Goal: Task Accomplishment & Management: Use online tool/utility

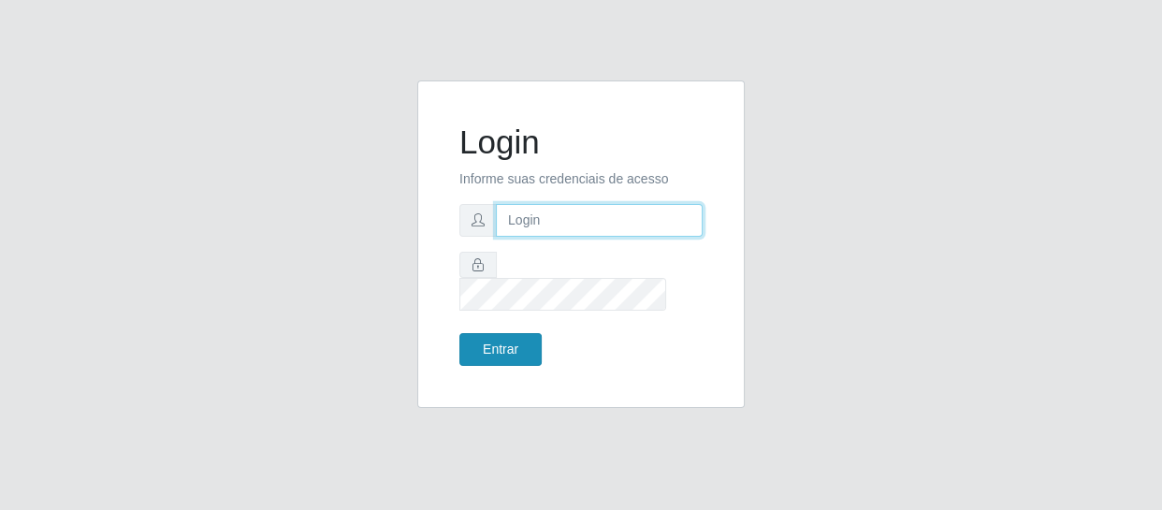
type input "[EMAIL_ADDRESS][DOMAIN_NAME]"
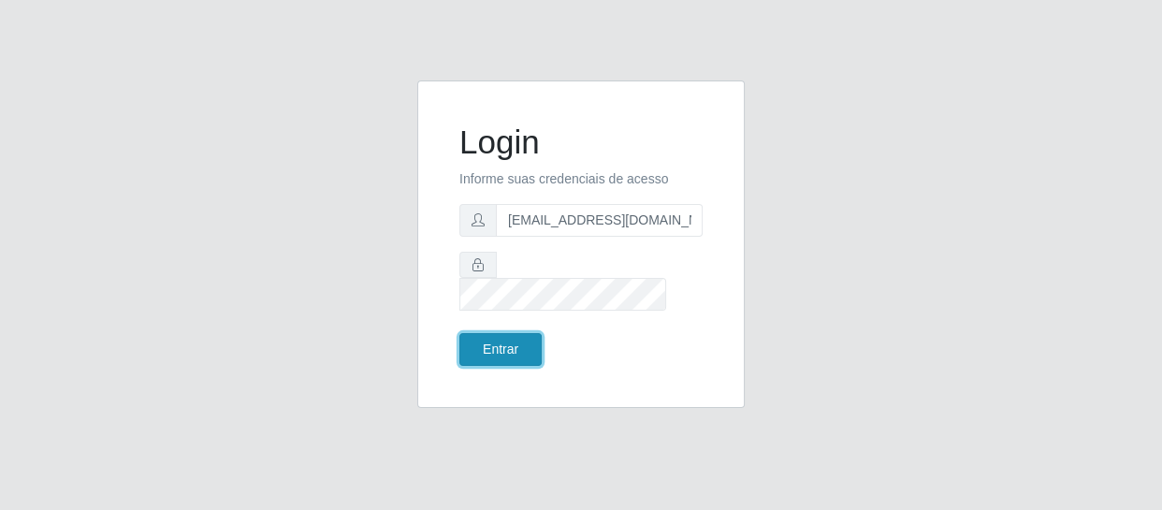
click at [489, 333] on button "Entrar" at bounding box center [500, 349] width 82 height 33
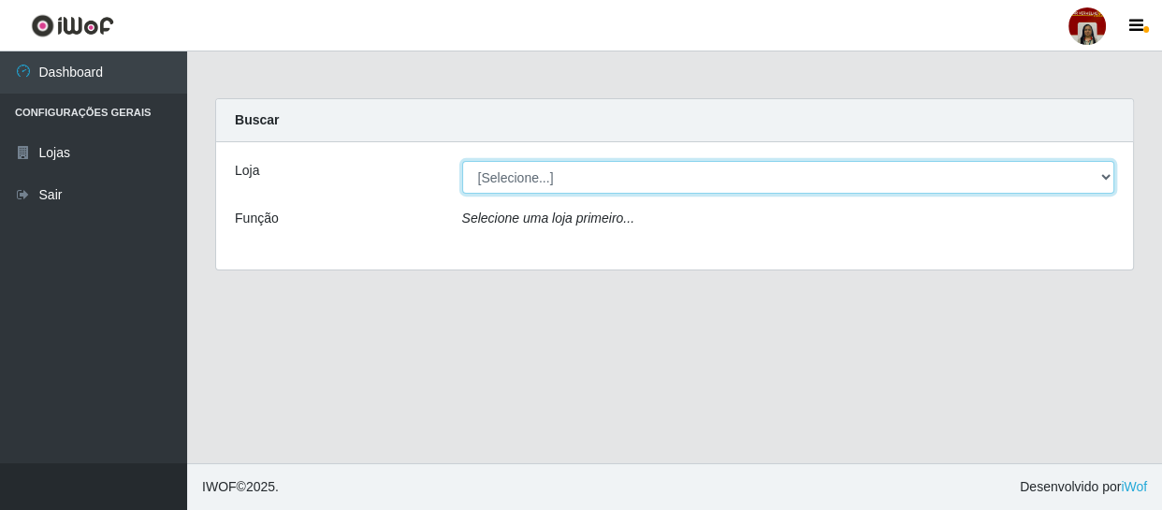
click at [1096, 175] on select "[Selecione...] Mar Vermelho - Loja 04" at bounding box center [788, 177] width 653 height 33
select select "251"
click at [462, 161] on select "[Selecione...] Mar Vermelho - Loja 04" at bounding box center [788, 177] width 653 height 33
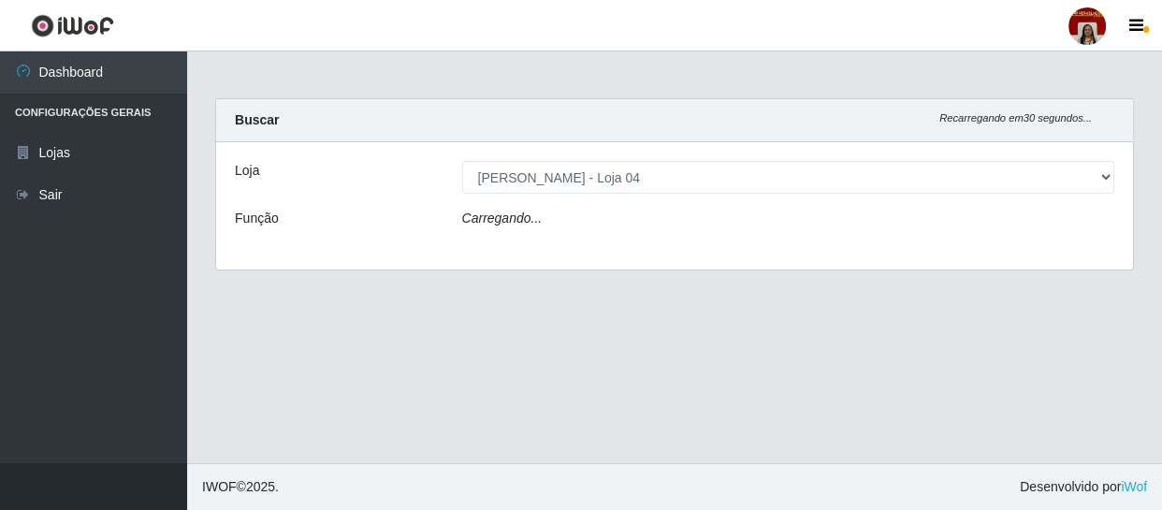
click at [1040, 215] on div "Carregando..." at bounding box center [788, 222] width 681 height 27
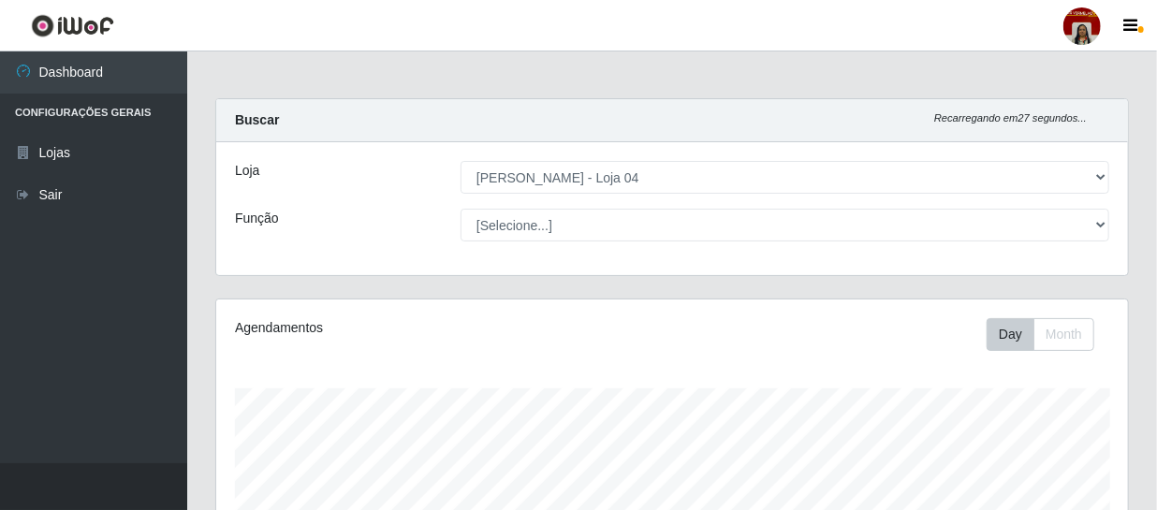
scroll to position [388, 911]
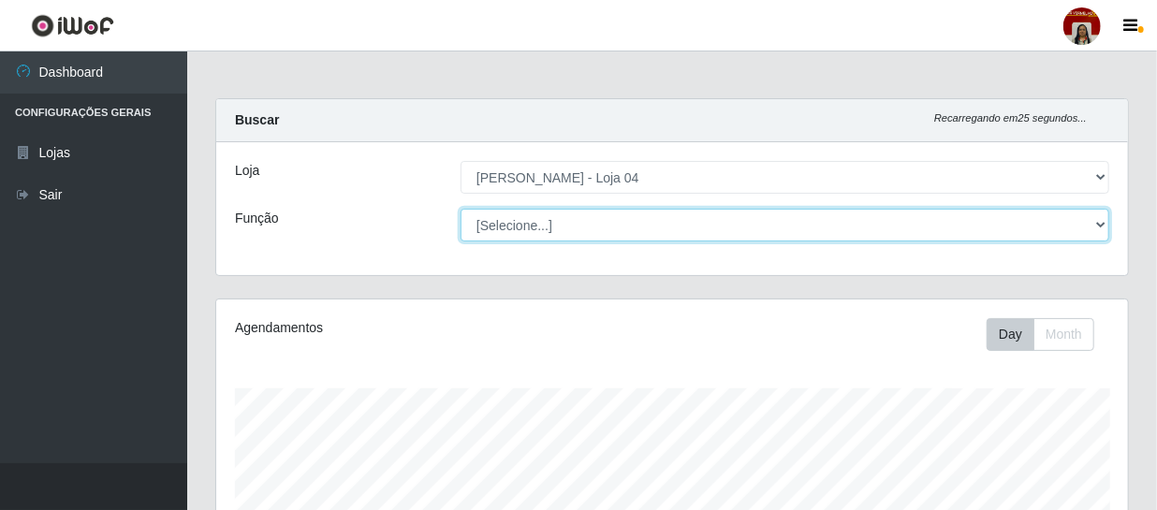
click at [1084, 214] on select "[Selecione...] ASG ASG + ASG ++ Auxiliar de Depósito Auxiliar de Depósito + Aux…" at bounding box center [784, 225] width 648 height 33
click at [460, 209] on select "[Selecione...] ASG ASG + ASG ++ Auxiliar de Depósito Auxiliar de Depósito + Aux…" at bounding box center [784, 225] width 648 height 33
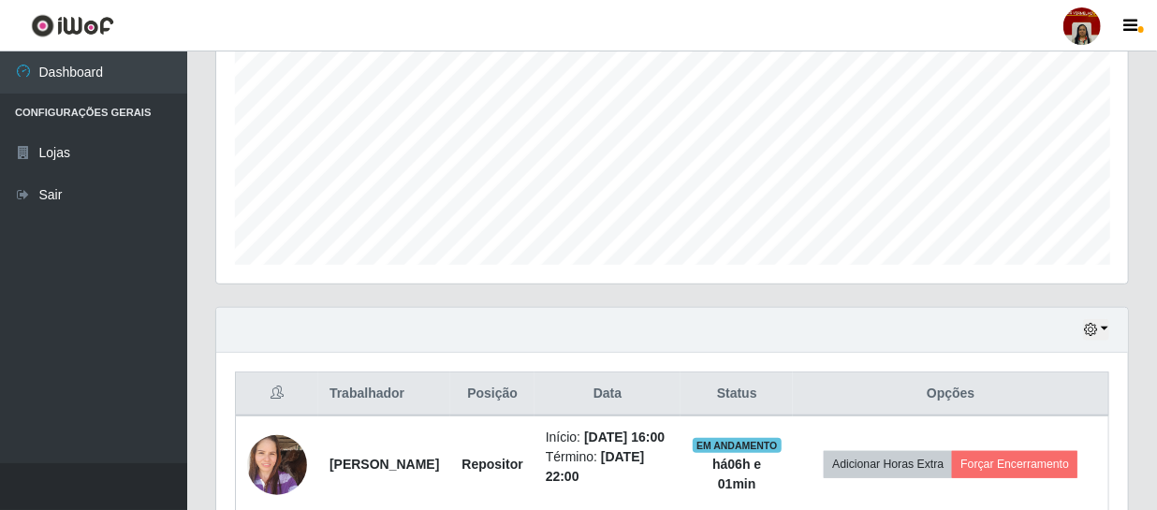
scroll to position [765, 0]
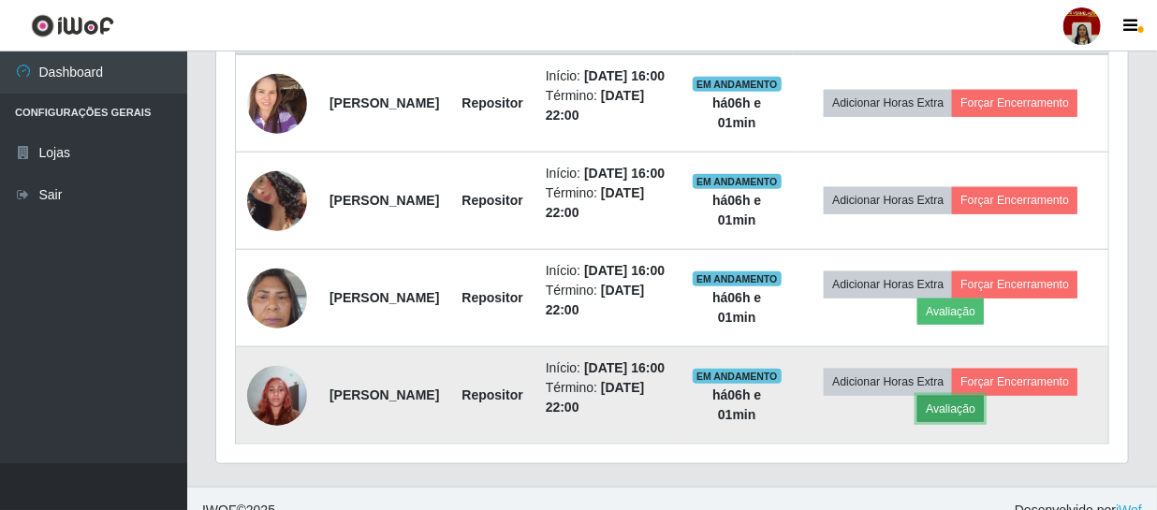
click at [983, 422] on button "Avaliação" at bounding box center [950, 409] width 66 height 26
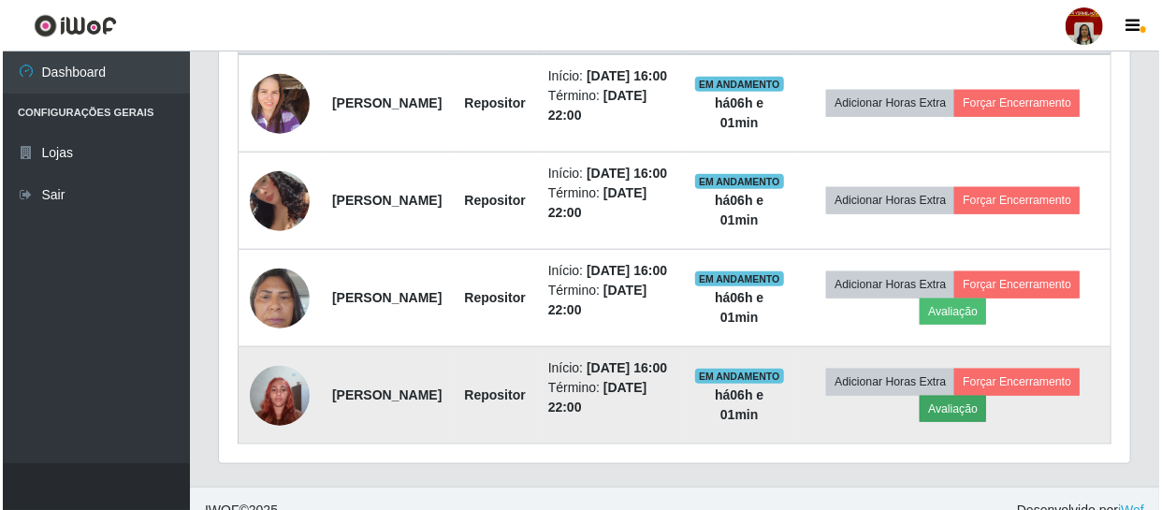
scroll to position [388, 903]
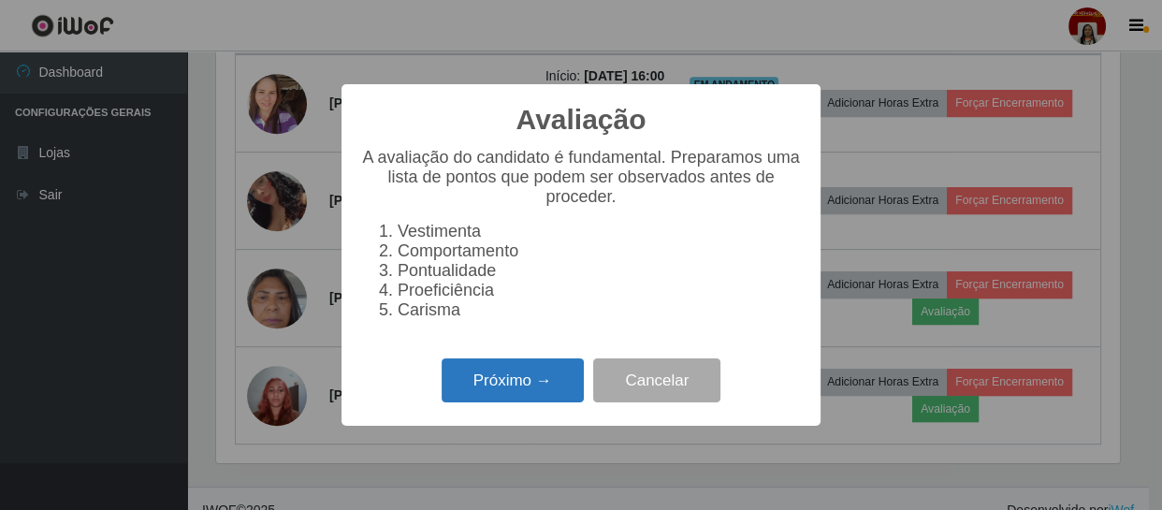
click at [508, 400] on button "Próximo →" at bounding box center [513, 380] width 142 height 44
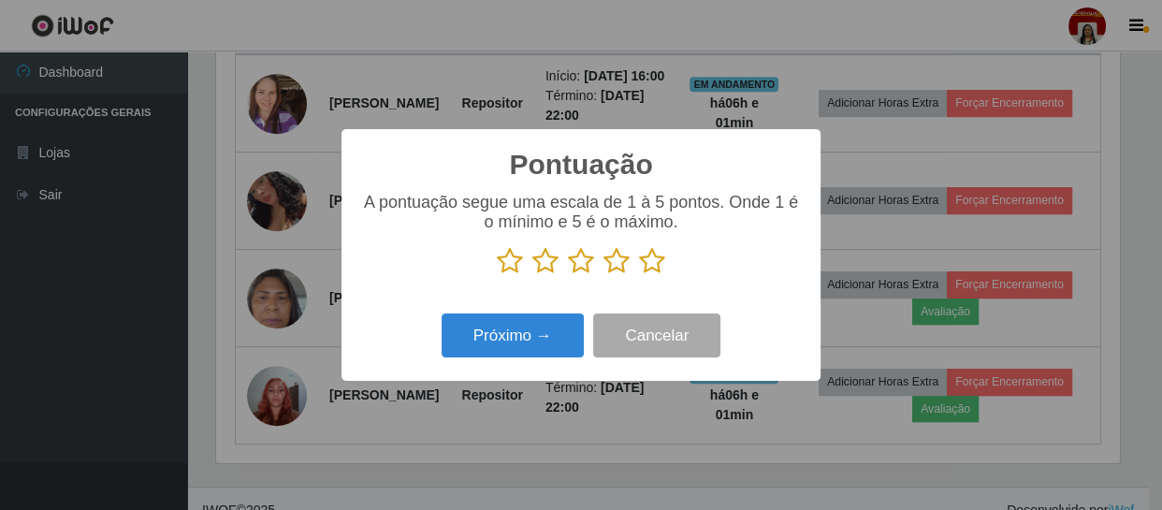
click at [651, 255] on icon at bounding box center [652, 261] width 26 height 28
click at [639, 275] on input "radio" at bounding box center [639, 275] width 0 height 0
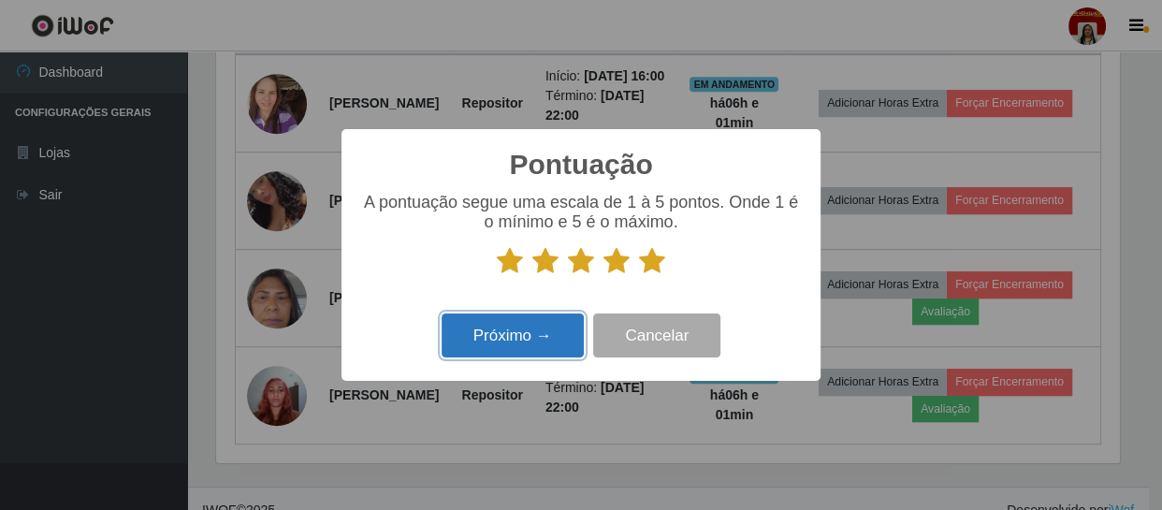
click at [540, 335] on button "Próximo →" at bounding box center [513, 335] width 142 height 44
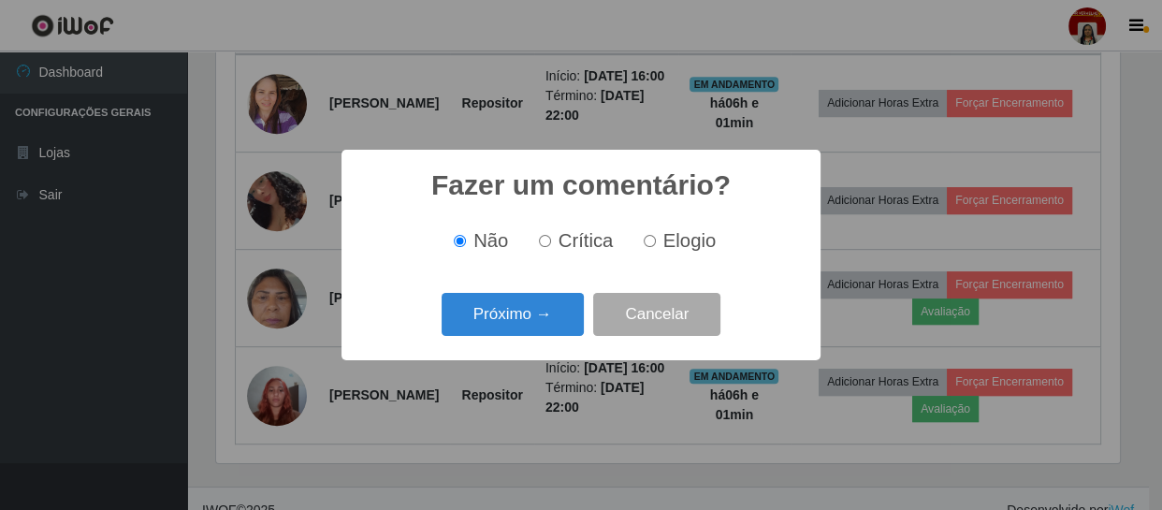
click at [540, 335] on button "Próximo →" at bounding box center [513, 315] width 142 height 44
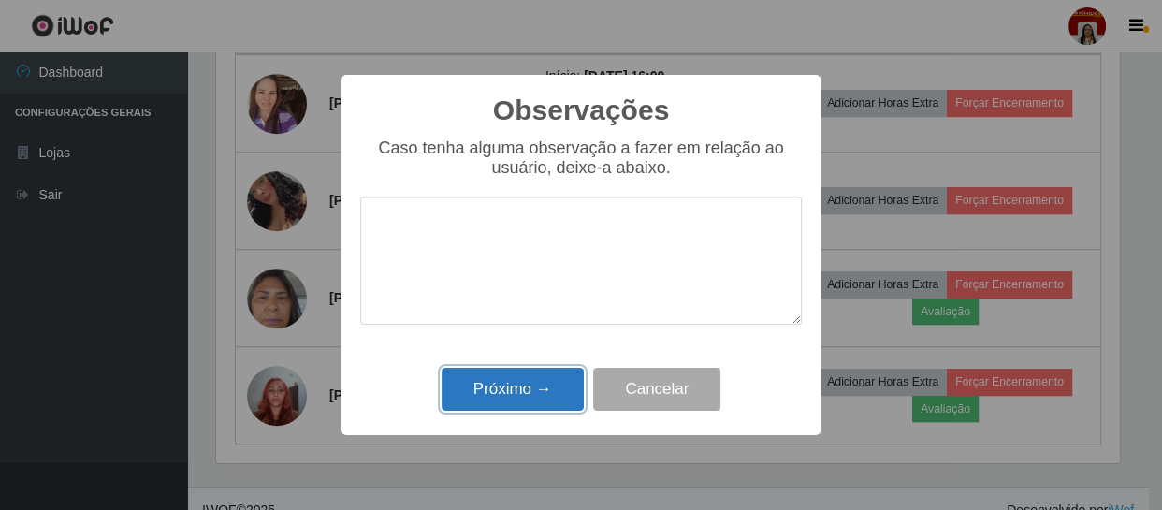
click at [531, 379] on button "Próximo →" at bounding box center [513, 390] width 142 height 44
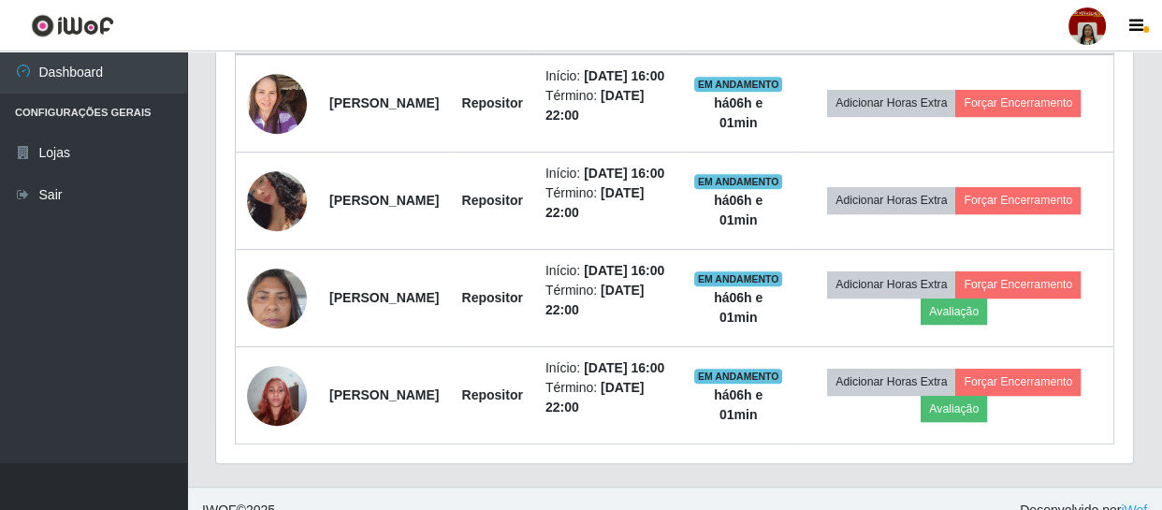
scroll to position [388, 911]
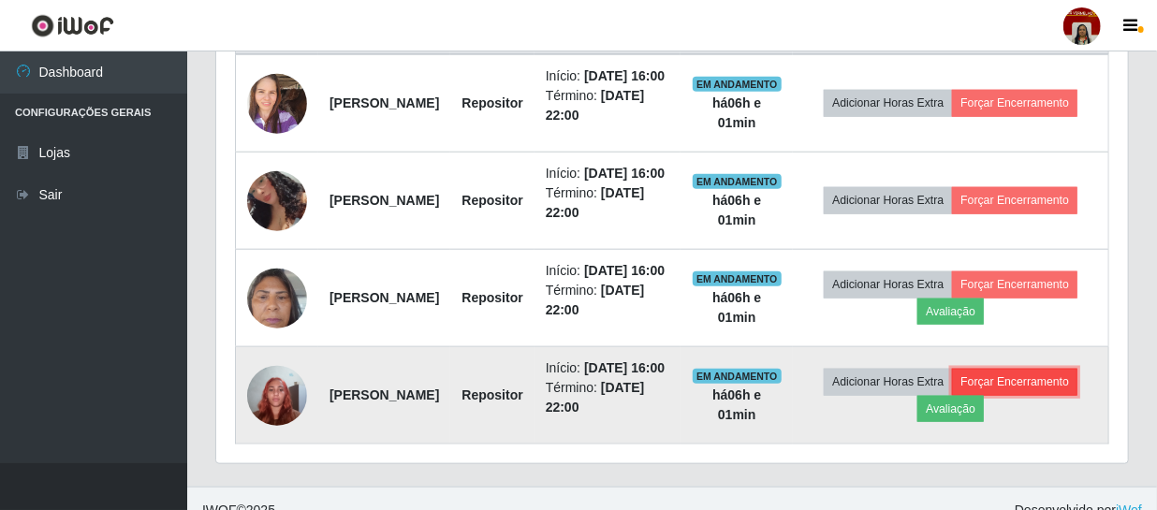
click at [958, 395] on button "Forçar Encerramento" at bounding box center [1014, 382] width 125 height 26
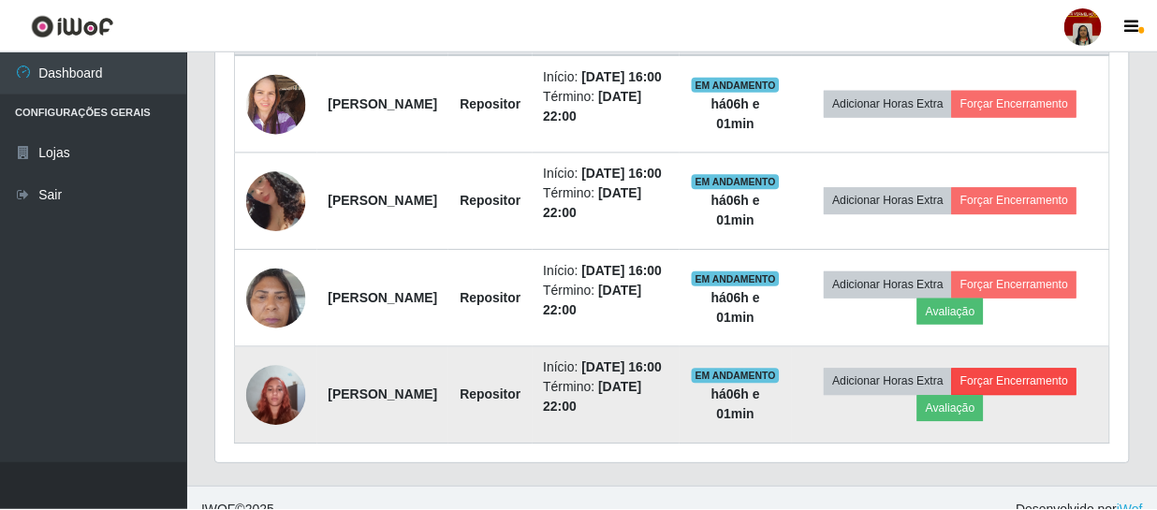
scroll to position [388, 903]
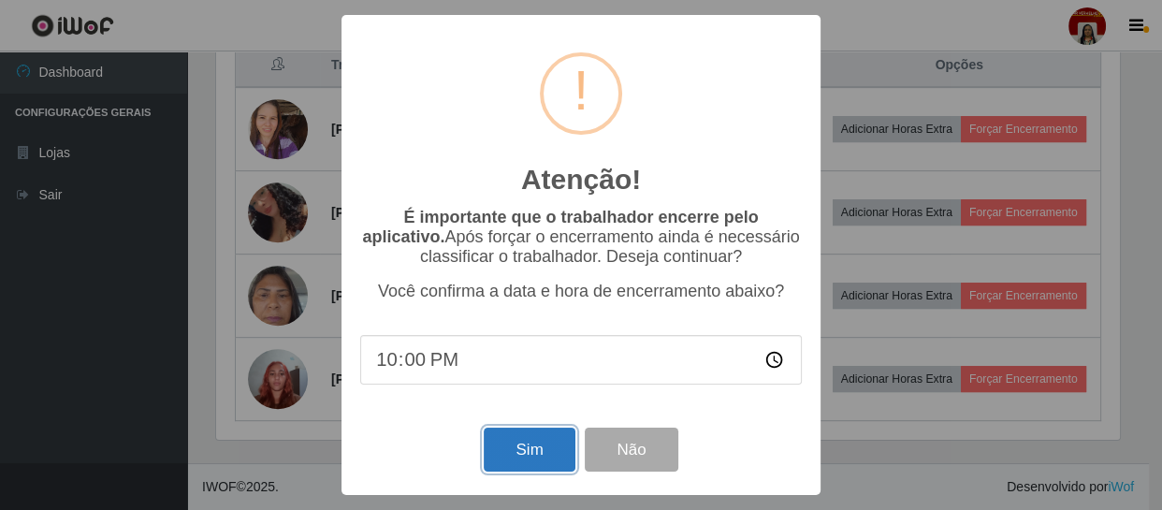
click at [537, 457] on button "Sim" at bounding box center [529, 450] width 91 height 44
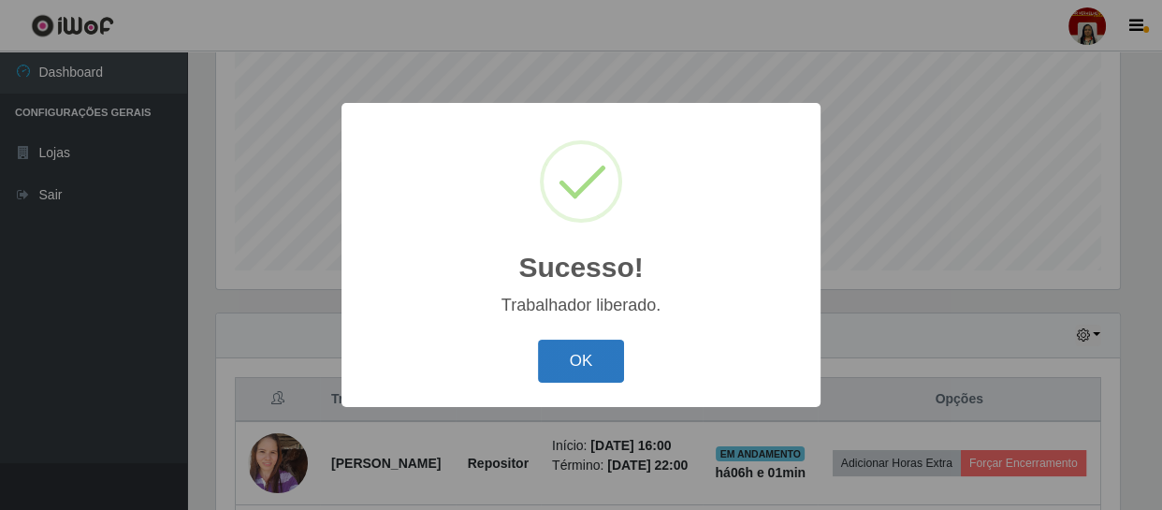
click at [588, 377] on button "OK" at bounding box center [581, 362] width 87 height 44
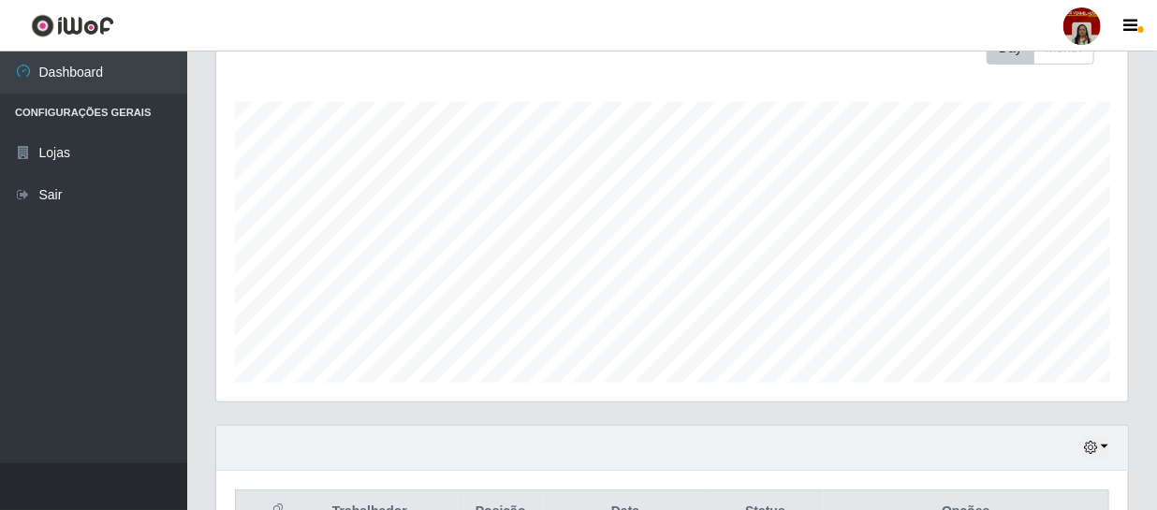
scroll to position [58, 0]
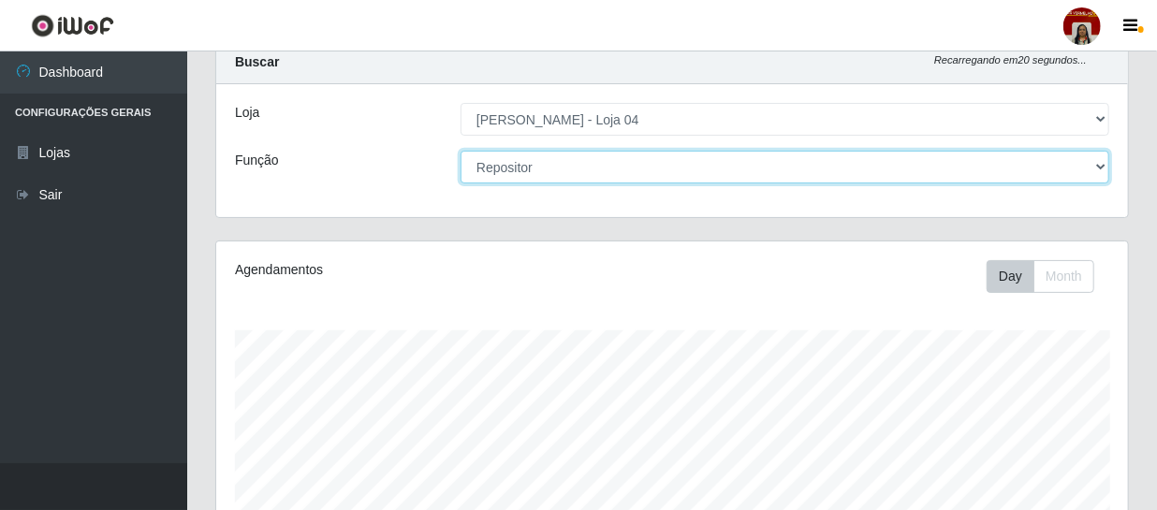
click at [1098, 169] on select "[Selecione...] ASG ASG + ASG ++ Auxiliar de Depósito Auxiliar de Depósito + Aux…" at bounding box center [784, 167] width 648 height 33
click at [460, 151] on select "[Selecione...] ASG ASG + ASG ++ Auxiliar de Depósito Auxiliar de Depósito + Aux…" at bounding box center [784, 167] width 648 height 33
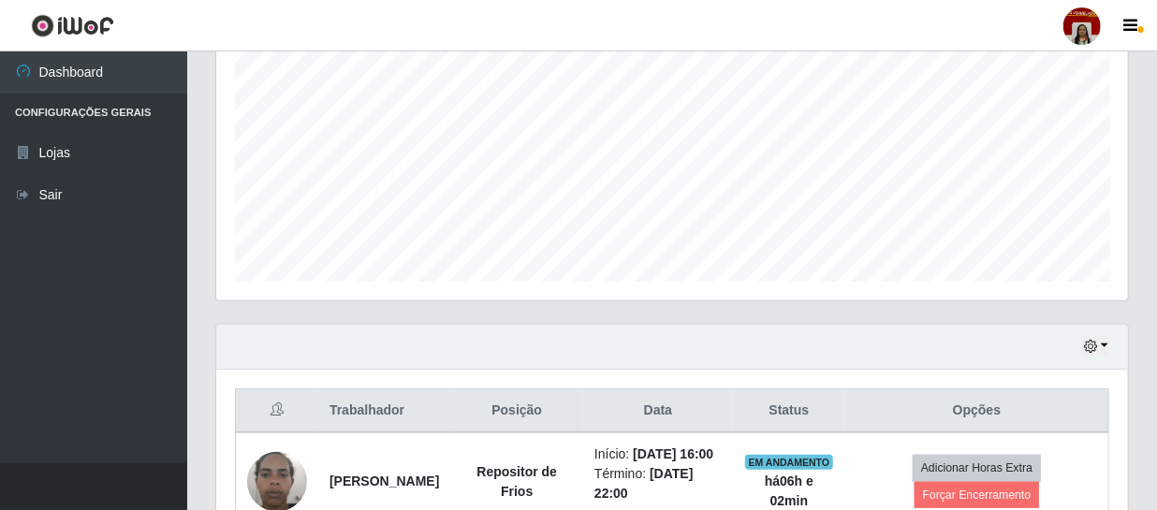
scroll to position [632, 0]
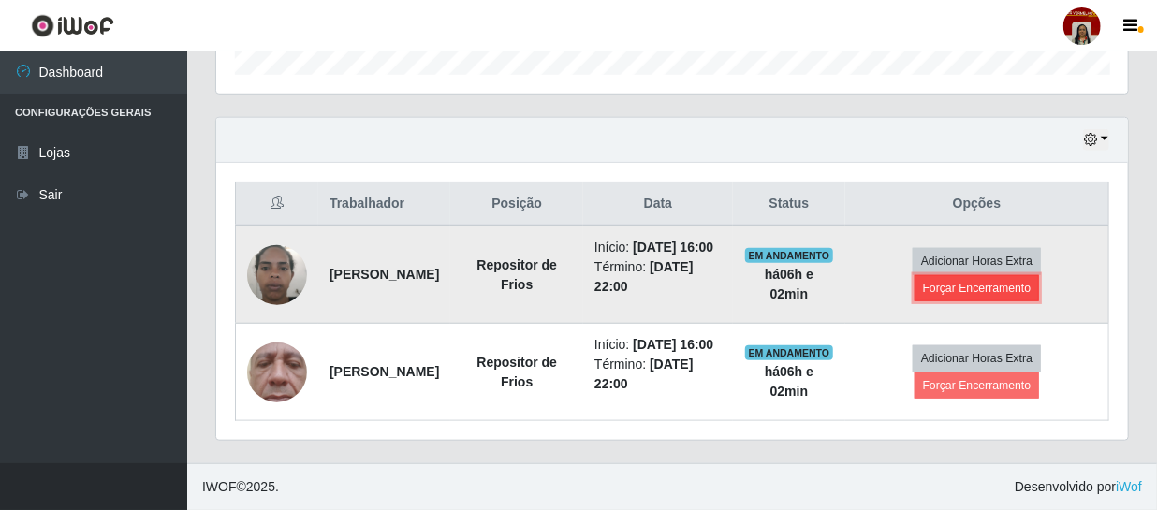
click at [998, 275] on button "Forçar Encerramento" at bounding box center [976, 288] width 125 height 26
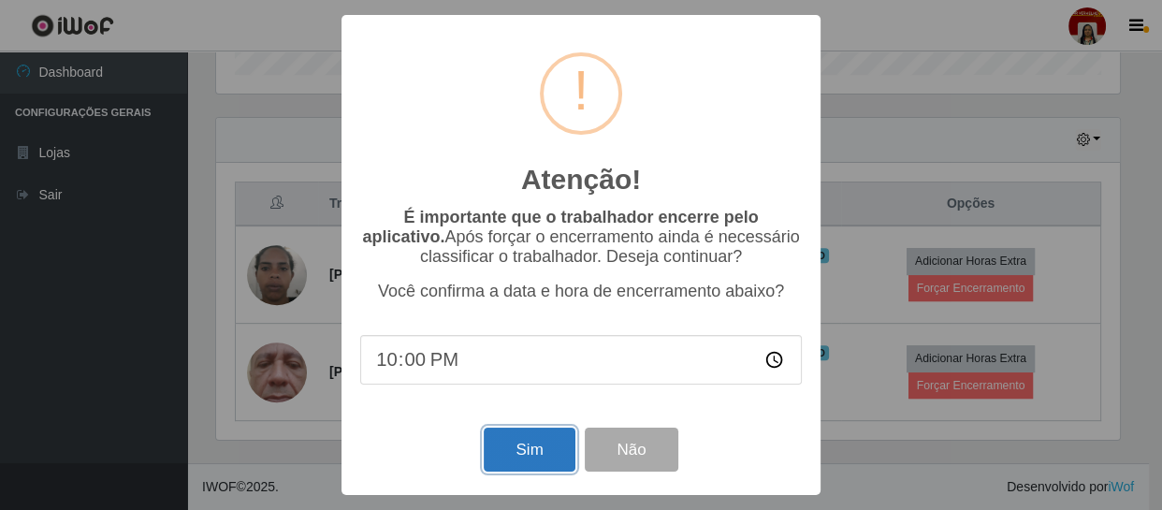
click at [528, 459] on button "Sim" at bounding box center [529, 450] width 91 height 44
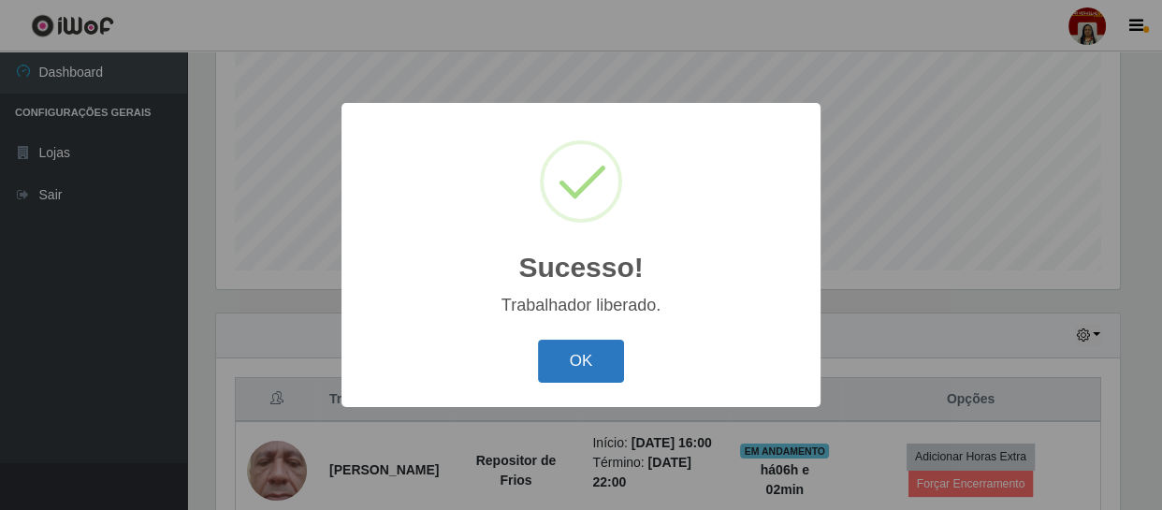
click at [580, 364] on button "OK" at bounding box center [581, 362] width 87 height 44
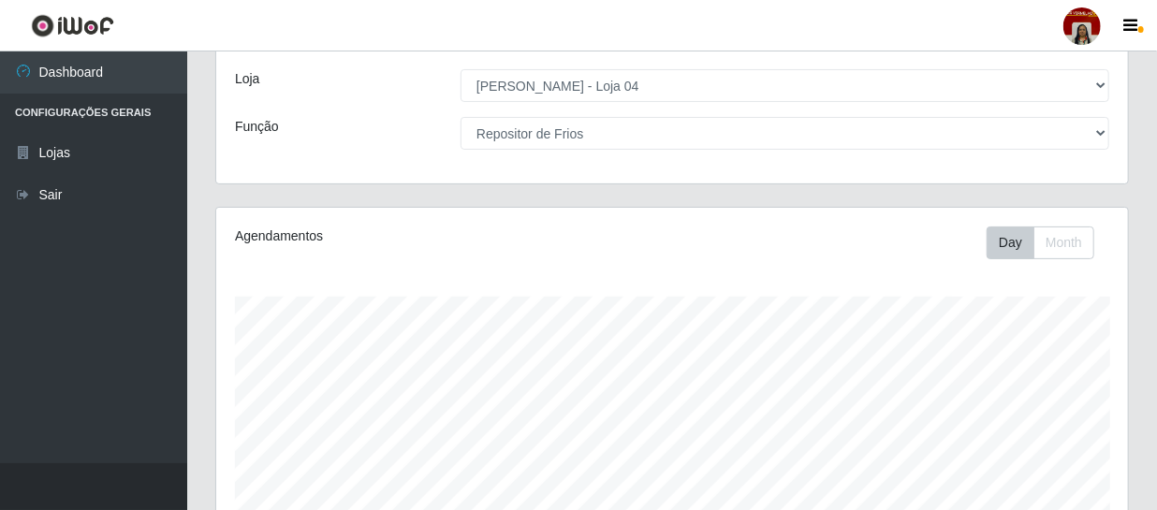
scroll to position [90, 0]
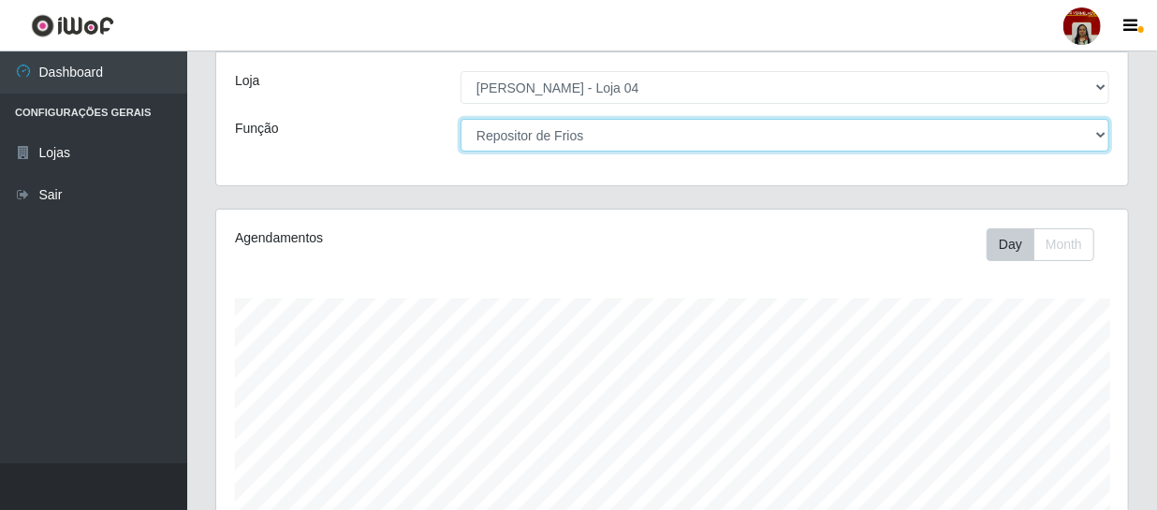
click at [1095, 132] on select "[Selecione...] ASG ASG + ASG ++ Auxiliar de Depósito Auxiliar de Depósito + Aux…" at bounding box center [784, 135] width 648 height 33
select select "1"
click at [460, 119] on select "[Selecione...] ASG ASG + ASG ++ Auxiliar de Depósito Auxiliar de Depósito + Aux…" at bounding box center [784, 135] width 648 height 33
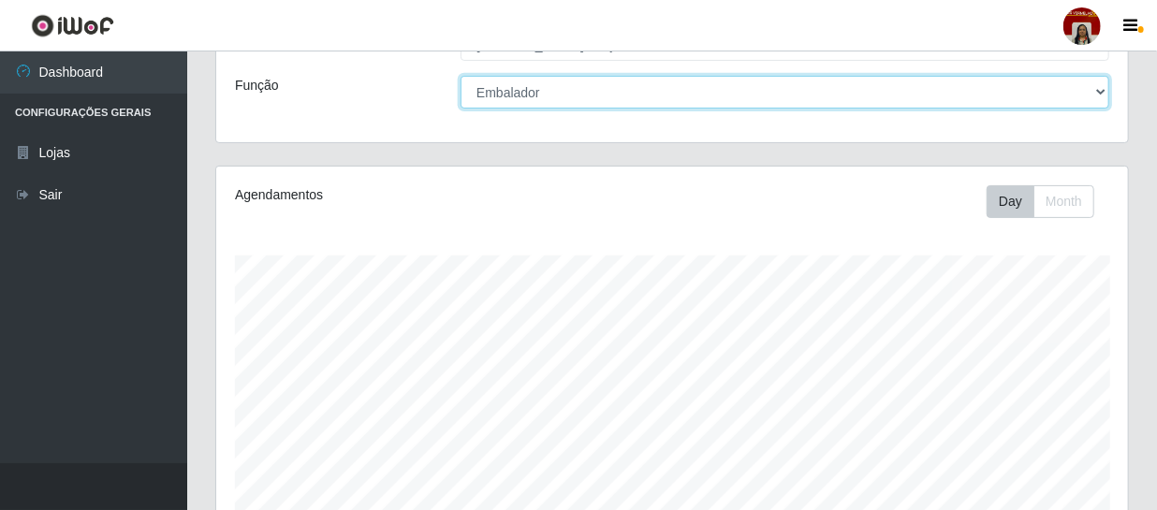
scroll to position [0, 0]
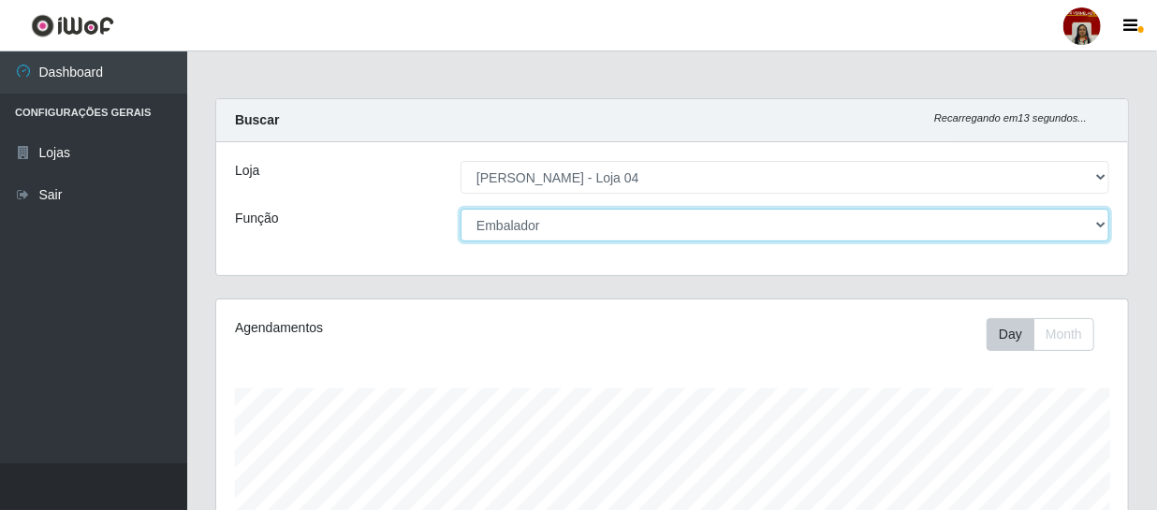
click at [1099, 225] on select "[Selecione...] ASG ASG + ASG ++ Auxiliar de Depósito Auxiliar de Depósito + Aux…" at bounding box center [784, 225] width 648 height 33
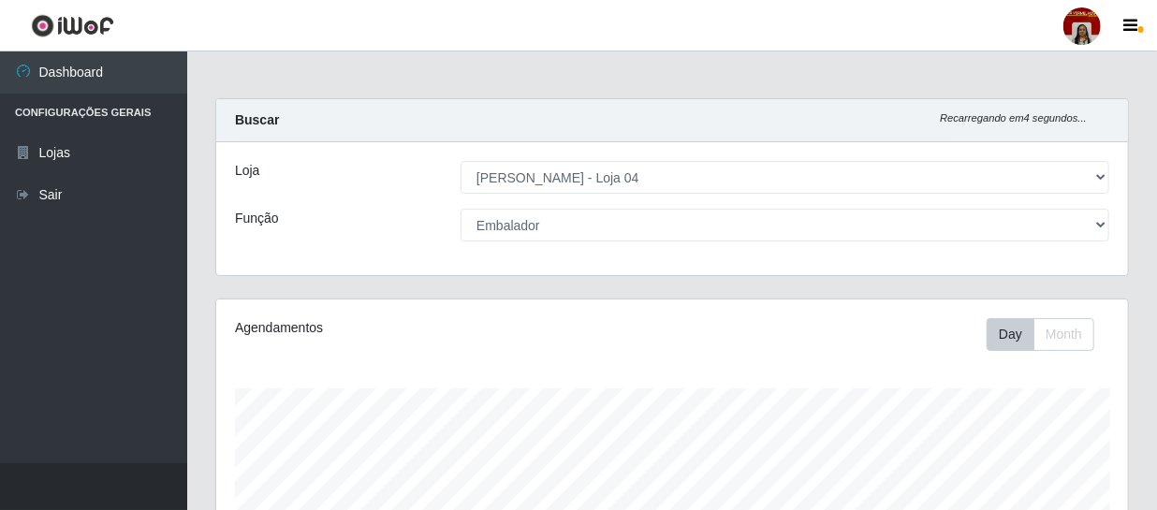
click at [916, 382] on div "Agendamentos Day Month 04/08 Agendamentos 191" at bounding box center [671, 493] width 911 height 388
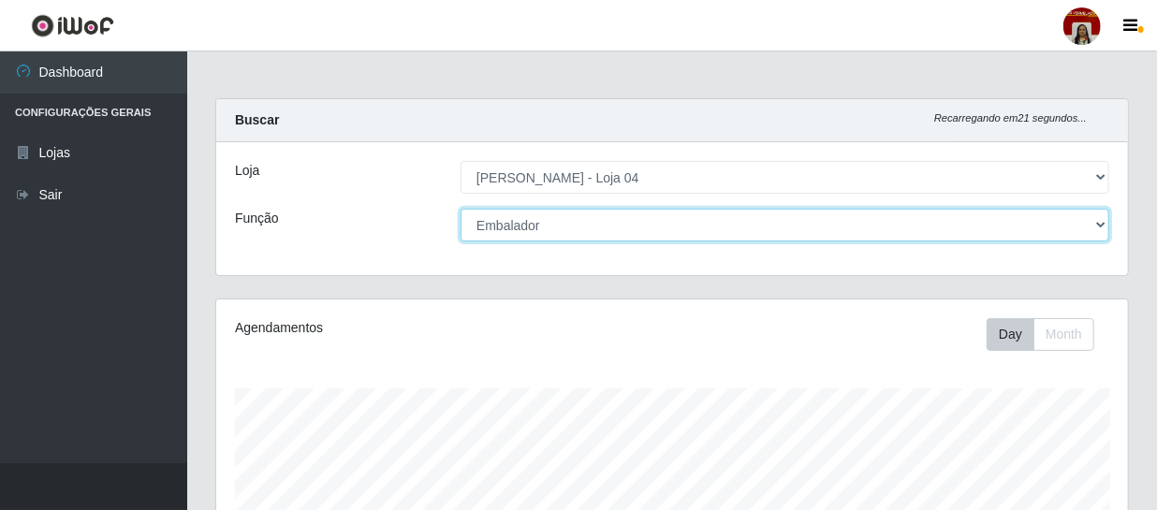
click at [1095, 222] on select "[Selecione...] ASG ASG + ASG ++ Auxiliar de Depósito Auxiliar de Depósito + Aux…" at bounding box center [784, 225] width 648 height 33
click at [460, 209] on select "[Selecione...] ASG ASG + ASG ++ Auxiliar de Depósito Auxiliar de Depósito + Aux…" at bounding box center [784, 225] width 648 height 33
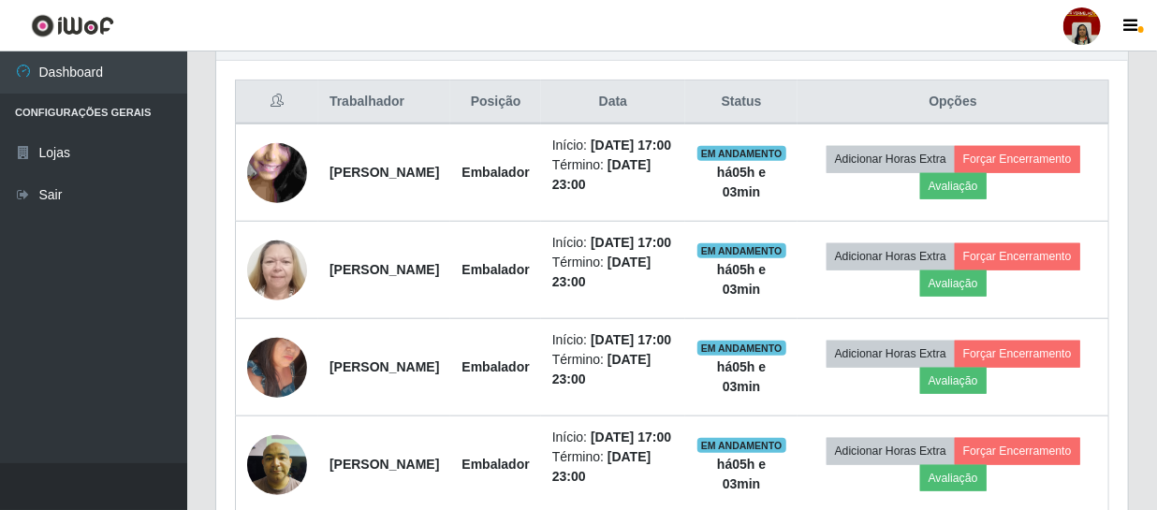
scroll to position [695, 0]
